Goal: Task Accomplishment & Management: Complete application form

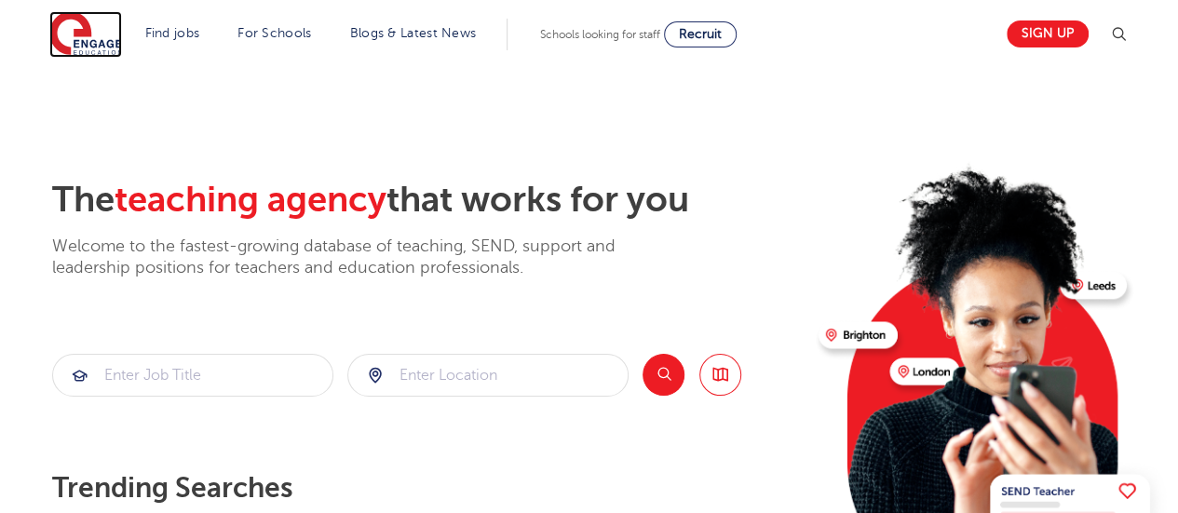
click at [110, 36] on img at bounding box center [85, 34] width 73 height 47
click at [1060, 37] on link "Sign up" at bounding box center [1048, 33] width 82 height 27
